Goal: Use online tool/utility: Use online tool/utility

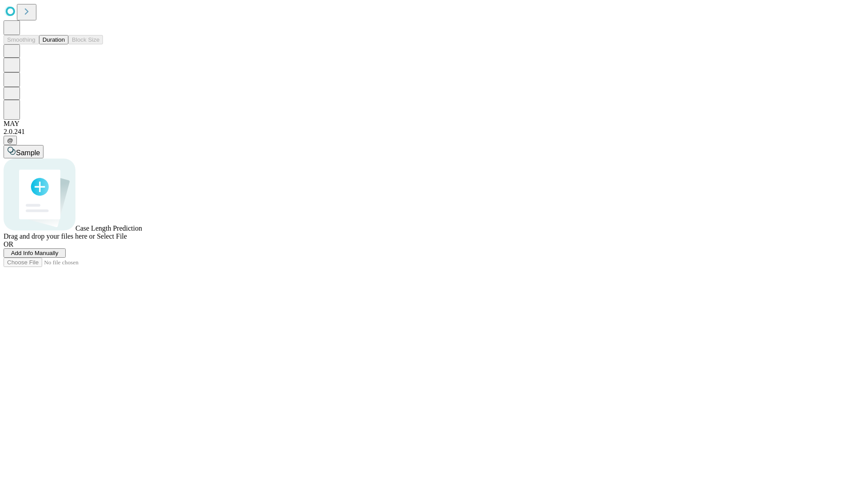
click at [59, 257] on span "Add Info Manually" at bounding box center [34, 253] width 47 height 7
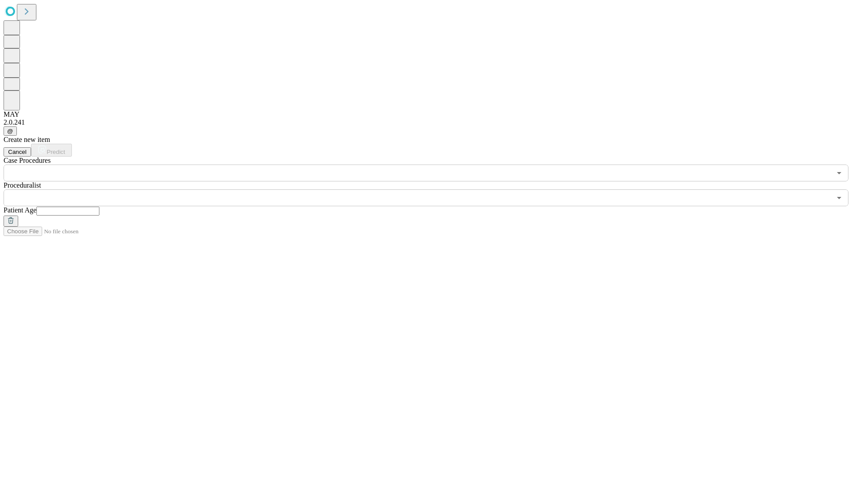
click at [99, 207] on input "text" at bounding box center [67, 211] width 63 height 9
type input "*"
click at [432, 190] on input "text" at bounding box center [418, 198] width 828 height 17
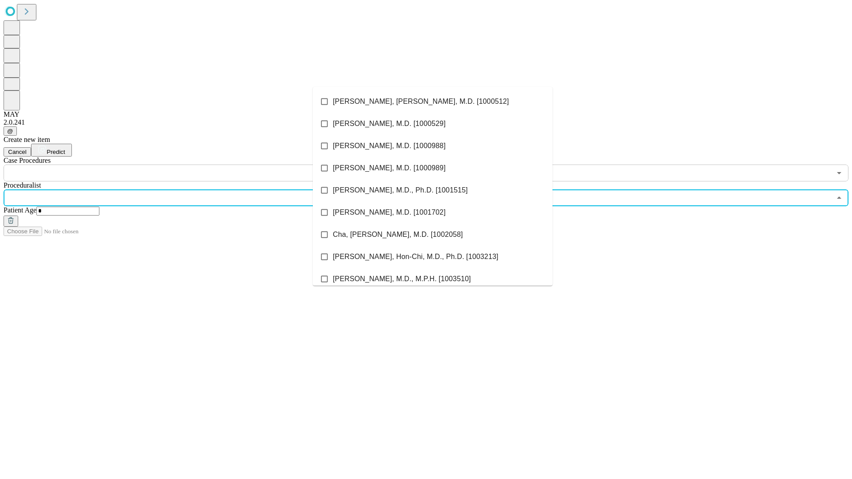
click at [433, 102] on li "[PERSON_NAME], [PERSON_NAME], M.D. [1000512]" at bounding box center [433, 102] width 240 height 22
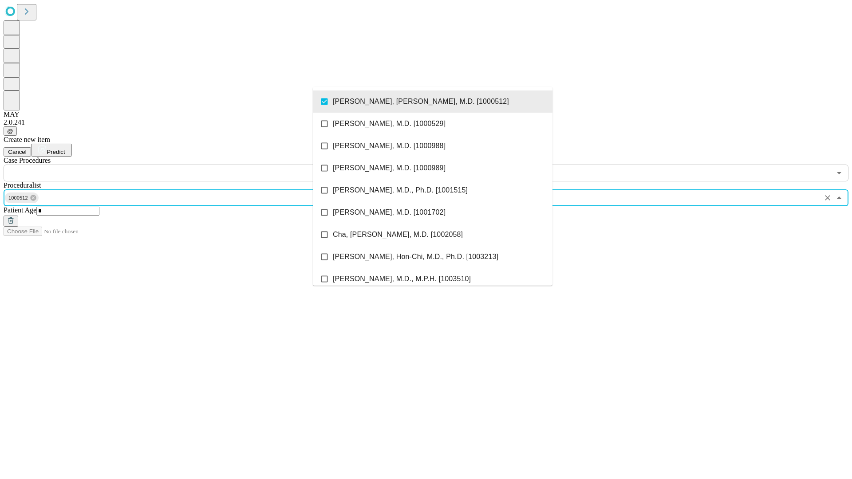
click at [186, 165] on input "text" at bounding box center [418, 173] width 828 height 17
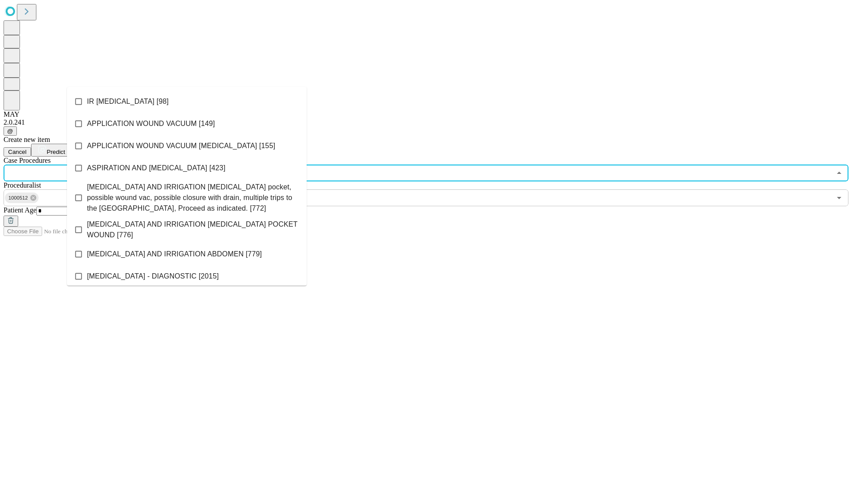
click at [187, 102] on li "IR [MEDICAL_DATA] [98]" at bounding box center [187, 102] width 240 height 22
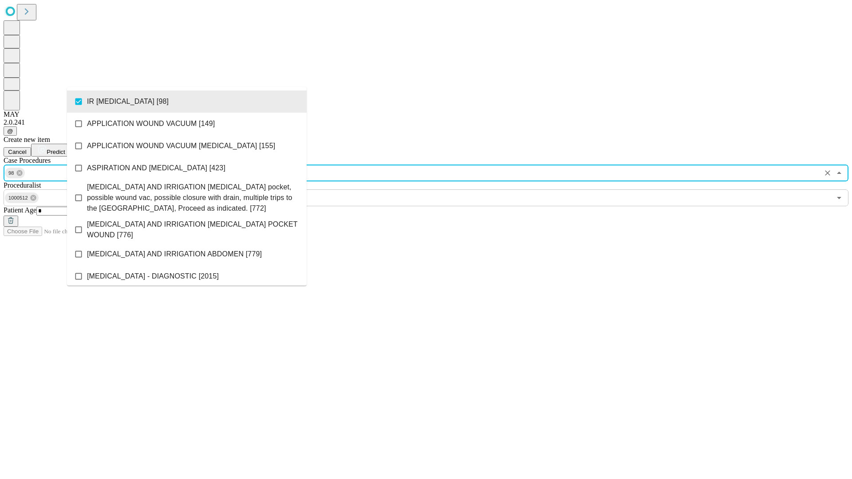
click at [65, 149] on span "Predict" at bounding box center [56, 152] width 18 height 7
